Goal: Task Accomplishment & Management: Use online tool/utility

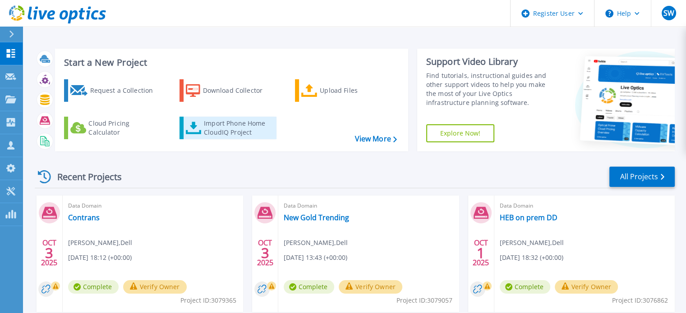
click at [229, 133] on div "Import Phone Home CloudIQ Project" at bounding box center [239, 128] width 70 height 18
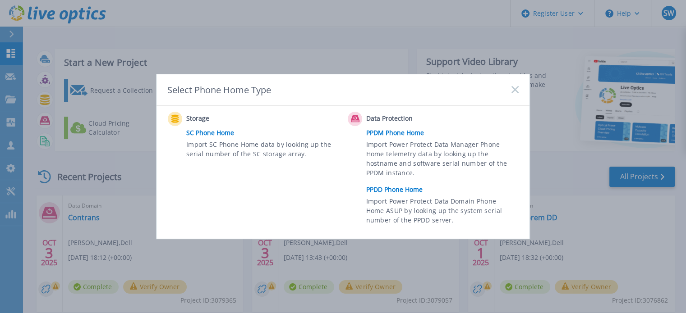
click at [399, 189] on link "PPDD Phone Home" at bounding box center [444, 190] width 157 height 14
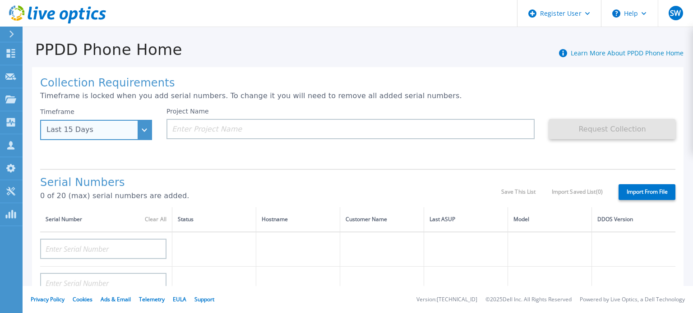
click at [138, 126] on div "Last 15 Days" at bounding box center [96, 130] width 112 height 20
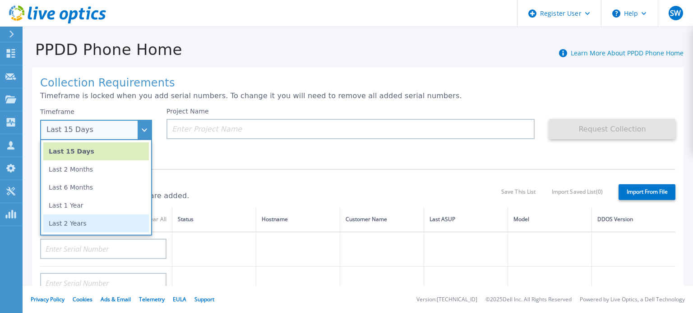
click at [120, 221] on li "Last 2 Years" at bounding box center [96, 224] width 106 height 18
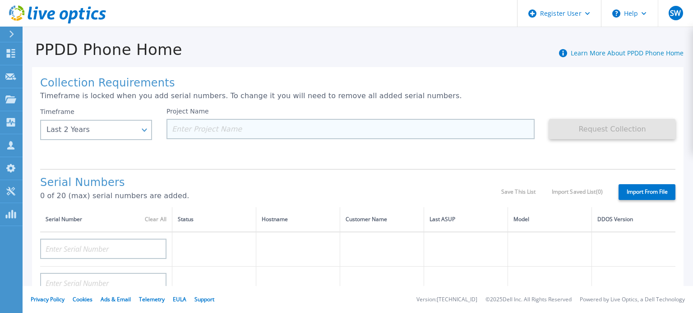
click at [197, 126] on input at bounding box center [350, 129] width 368 height 20
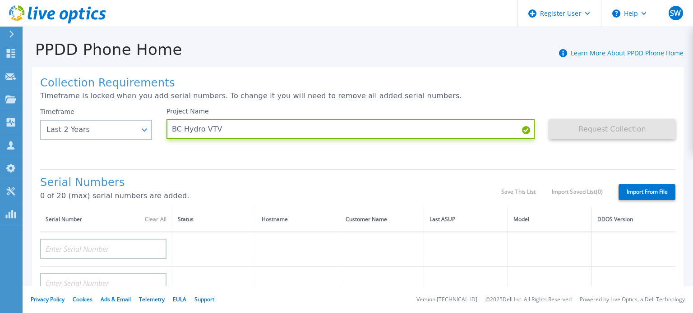
type input "BC Hydro VTV"
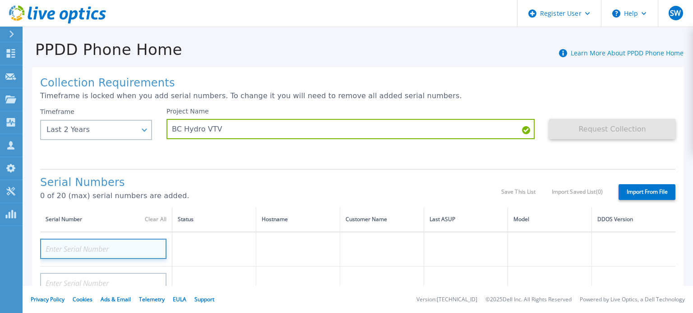
click at [72, 251] on input at bounding box center [103, 249] width 126 height 20
paste input "APM00213405433"
type input "APM00213405433"
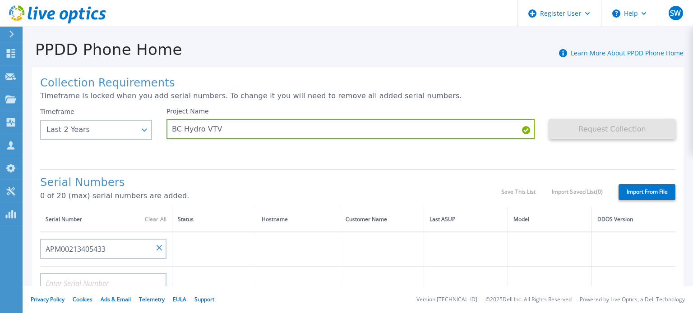
click at [184, 195] on p "0 of 20 (max) serial numbers are added." at bounding box center [270, 196] width 461 height 8
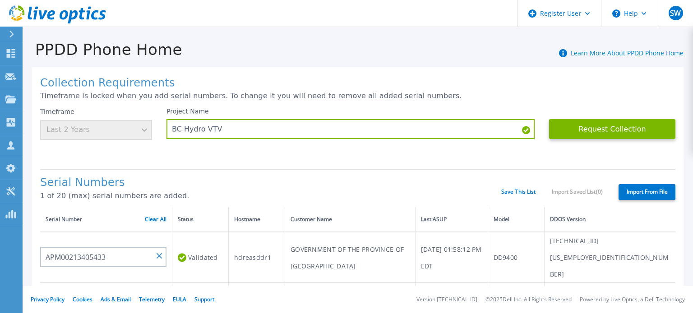
click at [75, 290] on input at bounding box center [103, 300] width 126 height 20
paste input "APM00213006714"
type input "APM00213006714"
click at [179, 283] on td at bounding box center [200, 300] width 56 height 34
click at [597, 130] on button "Request Collection" at bounding box center [612, 129] width 126 height 20
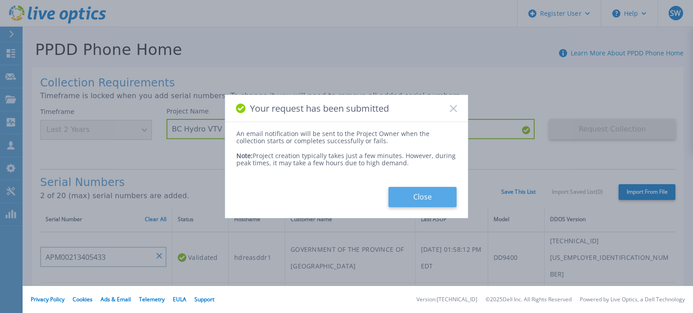
click at [422, 192] on button "Close" at bounding box center [422, 197] width 68 height 20
